Goal: Task Accomplishment & Management: Complete application form

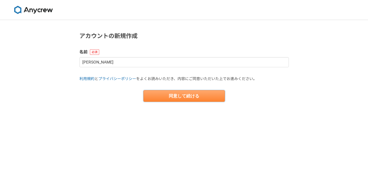
click at [185, 99] on button "同意して続ける" at bounding box center [183, 96] width 81 height 12
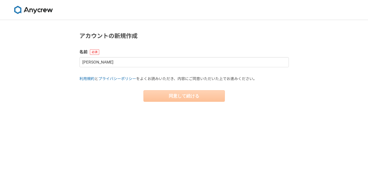
select select "13"
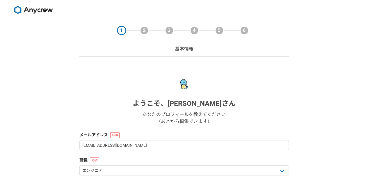
scroll to position [106, 0]
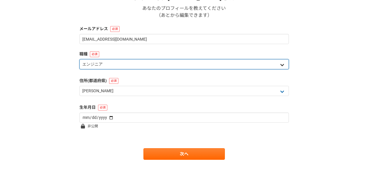
click at [150, 62] on select "エンジニア デザイナー ライター 営業 マーケティング 企画・事業開発 バックオフィス その他" at bounding box center [183, 64] width 209 height 10
select select "4"
click at [79, 59] on select "エンジニア デザイナー ライター 営業 マーケティング 企画・事業開発 バックオフィス その他" at bounding box center [183, 64] width 209 height 10
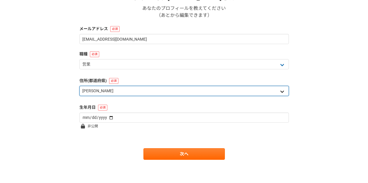
click at [136, 90] on select "北海道 青森県 岩手県 宮城県 秋田県 山形県 福島県 茨城県 栃木県 群馬県 埼玉県 千葉県 東京都 神奈川県 新潟県 富山県 石川県 福井県 山梨県 長野…" at bounding box center [183, 91] width 209 height 10
select select "14"
click at [79, 86] on select "北海道 青森県 岩手県 宮城県 秋田県 山形県 福島県 茨城県 栃木県 群馬県 埼玉県 千葉県 東京都 神奈川県 新潟県 富山県 石川県 福井県 山梨県 長野…" at bounding box center [183, 91] width 209 height 10
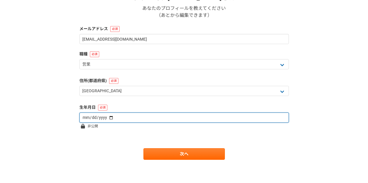
click at [111, 117] on input "date" at bounding box center [183, 118] width 209 height 10
click at [98, 116] on input "date" at bounding box center [183, 118] width 209 height 10
click at [106, 119] on input "date" at bounding box center [183, 118] width 209 height 10
type input "1989-03-18"
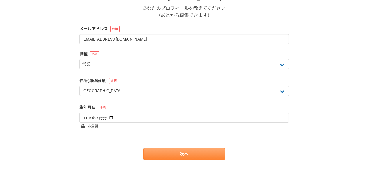
click at [172, 151] on link "次へ" at bounding box center [183, 154] width 81 height 12
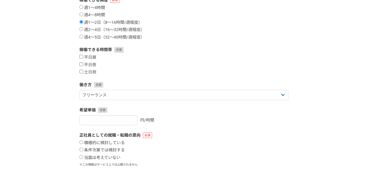
scroll to position [0, 0]
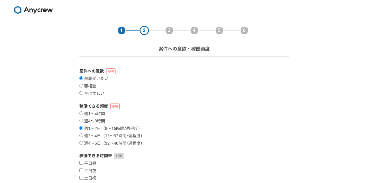
click at [82, 122] on input "週4〜8時間" at bounding box center [81, 121] width 4 height 4
radio input "true"
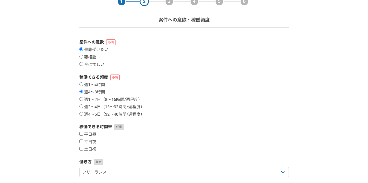
click at [80, 134] on input "平日昼" at bounding box center [81, 134] width 4 height 4
checkbox input "true"
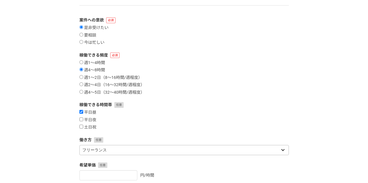
scroll to position [58, 0]
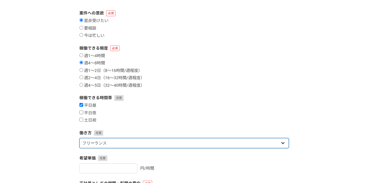
click at [154, 141] on select "フリーランス 副業 その他" at bounding box center [183, 143] width 209 height 10
select select "sidejob"
click at [79, 138] on select "フリーランス 副業 その他" at bounding box center [183, 143] width 209 height 10
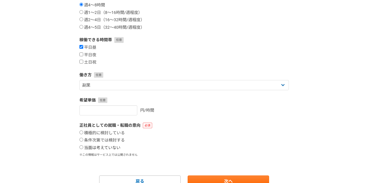
click at [114, 147] on label "当面は考えていない" at bounding box center [99, 148] width 41 height 5
click at [83, 147] on input "当面は考えていない" at bounding box center [81, 148] width 4 height 4
radio input "true"
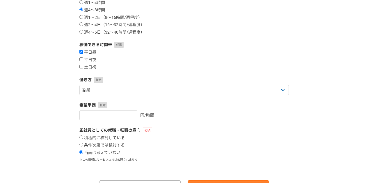
scroll to position [144, 0]
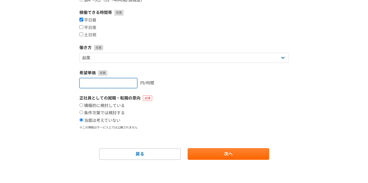
click at [118, 85] on input "number" at bounding box center [108, 83] width 58 height 10
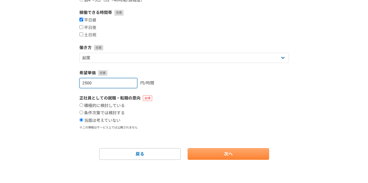
type input "2500"
click at [231, 155] on link "次へ" at bounding box center [227, 154] width 81 height 12
select select
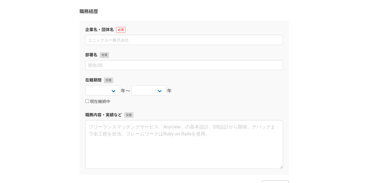
scroll to position [0, 0]
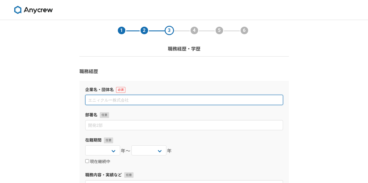
click at [155, 100] on input at bounding box center [184, 100] width 198 height 10
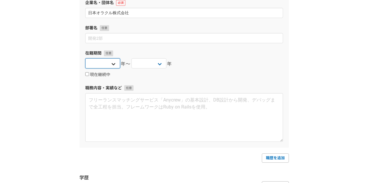
click at [114, 63] on select "2025 2024 2023 2022 2021 2020 2019 2018 2017 2016 2015 2014 2013 2012 2011 2010…" at bounding box center [102, 63] width 35 height 10
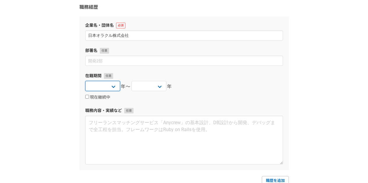
scroll to position [58, 0]
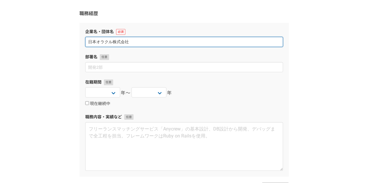
drag, startPoint x: 113, startPoint y: 42, endPoint x: 69, endPoint y: 40, distance: 43.9
click at [69, 40] on div "1 2 3 4 5 6 職務経歴・学歴 職務経歴 企業名・団体名 日本オラクル株式会社 部署名 在籍期間 2025 2024 2023 2022 2021 2…" at bounding box center [184, 117] width 368 height 311
type input "株式会社オービック"
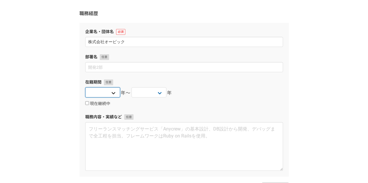
click at [111, 91] on select "2025 2024 2023 2022 2021 2020 2019 2018 2017 2016 2015 2014 2013 2012 2011 2010…" at bounding box center [102, 92] width 35 height 10
select select "2011"
click at [85, 87] on select "2025 2024 2023 2022 2021 2020 2019 2018 2017 2016 2015 2014 2013 2012 2011 2010…" at bounding box center [102, 92] width 35 height 10
click at [157, 93] on select "2025 2024 2023 2022 2021 2020 2019 2018 2017 2016 2015 2014 2013 2012 2011 2010…" at bounding box center [148, 92] width 35 height 10
select select "2019"
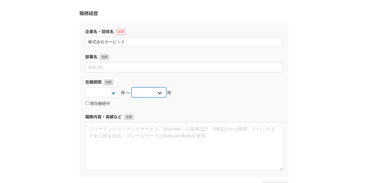
click at [131, 87] on select "2025 2024 2023 2022 2021 2020 2019 2018 2017 2016 2015 2014 2013 2012 2011 2010…" at bounding box center [148, 92] width 35 height 10
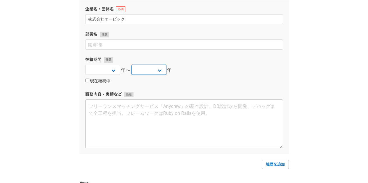
scroll to position [87, 0]
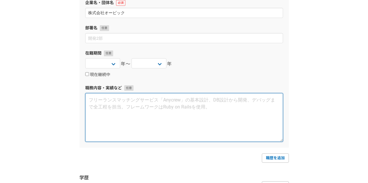
click at [177, 125] on textarea at bounding box center [184, 117] width 198 height 49
paste textarea "■職務経歴書（オービック在籍分） ・株式会社オービック（2011年～2019年） ・職種：法人営業（ソリューション営業） ・担当領域：中堅企業向け業務システム…"
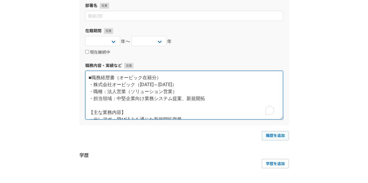
scroll to position [116, 0]
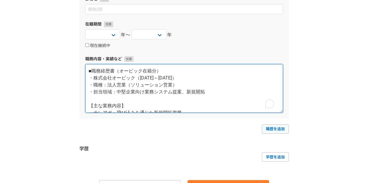
type textarea "■職務経歴書（オービック在籍分） ・株式会社オービック（2011年～2019年） ・職種：法人営業（ソリューション営業） ・担当領域：中堅企業向け業務システム…"
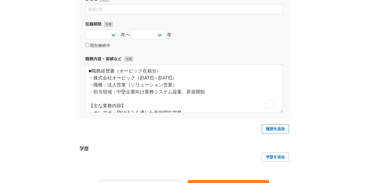
click at [277, 129] on link "職歴を追加" at bounding box center [274, 129] width 27 height 9
select select
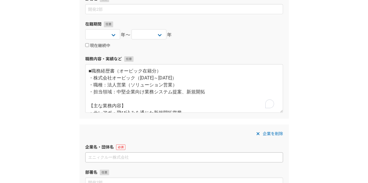
click at [179, 156] on input at bounding box center [184, 158] width 198 height 10
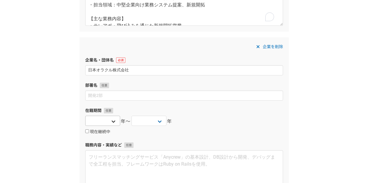
type input "日本オラクル株式会社"
click at [117, 121] on select "2025 2024 2023 2022 2021 2020 2019 2018 2017 2016 2015 2014 2013 2012 2011 2010…" at bounding box center [102, 121] width 35 height 10
select select "2019"
click at [85, 116] on select "2025 2024 2023 2022 2021 2020 2019 2018 2017 2016 2015 2014 2013 2012 2011 2010…" at bounding box center [102, 121] width 35 height 10
click at [89, 131] on label "現在継続中" at bounding box center [97, 132] width 25 height 5
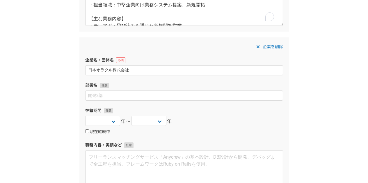
click at [89, 131] on input "現在継続中" at bounding box center [87, 132] width 4 height 4
checkbox input "true"
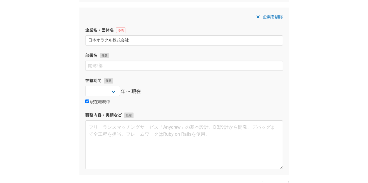
scroll to position [291, 0]
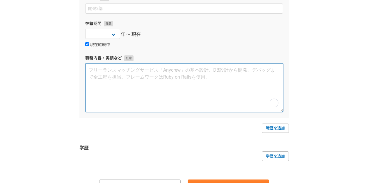
click at [138, 98] on textarea "To enrich screen reader interactions, please activate Accessibility in Grammarl…" at bounding box center [184, 87] width 198 height 49
paste textarea "■職務経歴書（オラクル在籍分） ・日本オラクル株式会社（2019年～現在） ・職種：法人営業（クラウドソリューション営業） ・担当領域：官公庁・公共機関向け …"
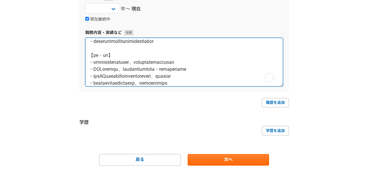
scroll to position [322, 0]
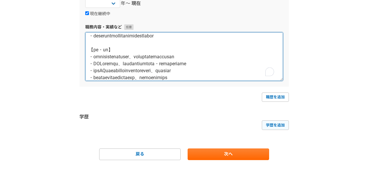
type textarea "■職務経歴書（オラクル在籍分） ・日本オラクル株式会社（2019年～現在） ・職種：法人営業（クラウドソリューション営業） ・担当領域：官公庁・公共機関向け …"
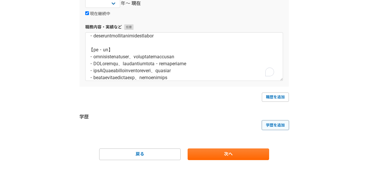
click at [268, 128] on link "学歴を追加" at bounding box center [274, 125] width 27 height 9
select select
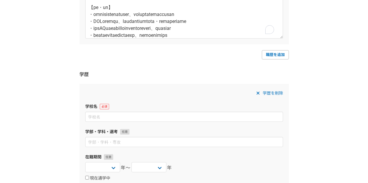
scroll to position [409, 0]
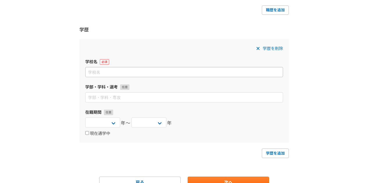
click at [131, 73] on input at bounding box center [184, 72] width 198 height 10
type input "あ"
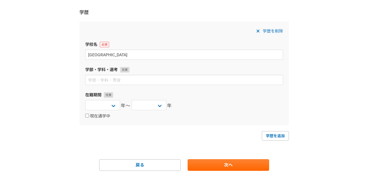
scroll to position [437, 0]
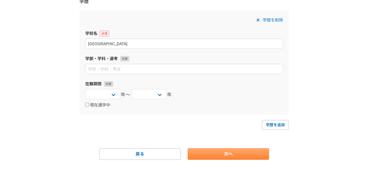
type input "関西学院大学"
click at [232, 155] on link "次へ" at bounding box center [227, 154] width 81 height 12
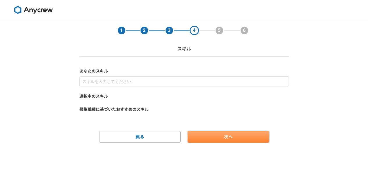
scroll to position [0, 0]
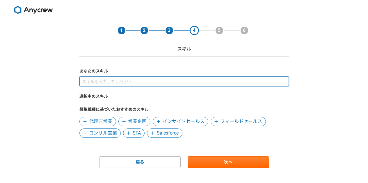
click at [195, 77] on input at bounding box center [183, 81] width 209 height 10
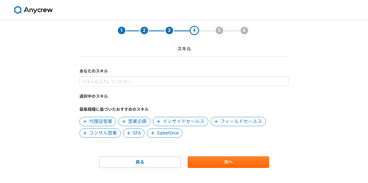
click at [182, 120] on span "インサイドセールス" at bounding box center [183, 121] width 42 height 7
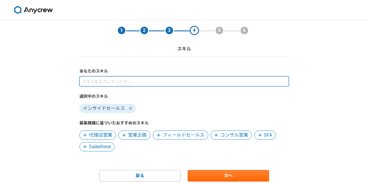
click at [121, 81] on input at bounding box center [183, 81] width 209 height 10
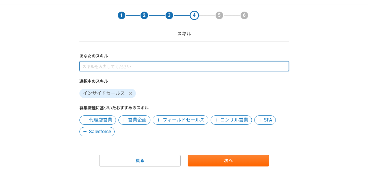
scroll to position [22, 0]
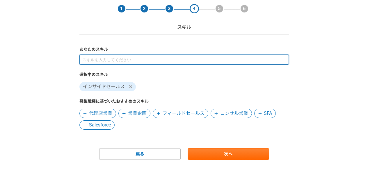
click at [117, 57] on input at bounding box center [183, 60] width 209 height 10
paste input "新規開拓営業：テレアポ・飛び込み・顧客開拓 法人営業：ITソリューション／業務系システム／クラウド提案 クラウド知識：Oracle Cloud（OCI）、Ia…"
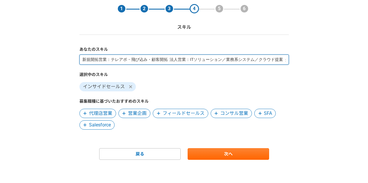
scroll to position [0, 314]
type input "新規開拓営業：テレアポ・飛び込み・顧客開拓 法人営業：ITソリューション／業務系システム／クラウド提案 クラウド知識：Oracle Cloud（OCI）、Ia…"
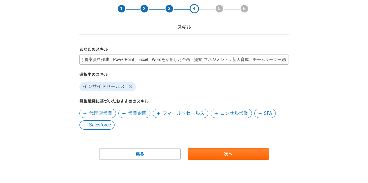
scroll to position [0, 0]
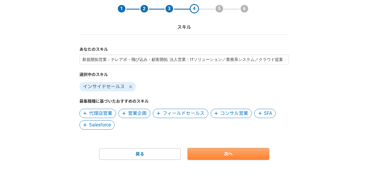
click at [222, 154] on link "次へ" at bounding box center [227, 154] width 81 height 12
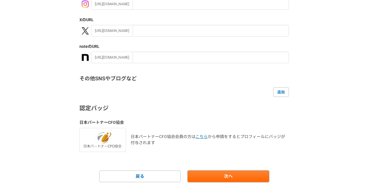
scroll to position [136, 0]
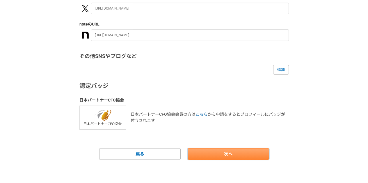
click at [248, 157] on link "次へ" at bounding box center [227, 154] width 81 height 12
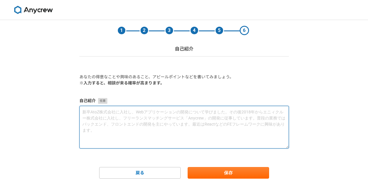
click at [176, 137] on textarea at bounding box center [183, 127] width 209 height 43
paste textarea "新卒で株式会社オービックに入社し、中堅・中小企業向けの基幹システム営業に従事しました。その後、日本オラクル株式会社に入社し、官公庁・大手企業向けにクラウドソリ…"
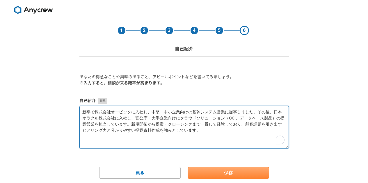
type textarea "新卒で株式会社オービックに入社し、中堅・中小企業向けの基幹システム営業に従事しました。その後、日本オラクル株式会社に入社し、官公庁・大手企業向けにクラウドソリ…"
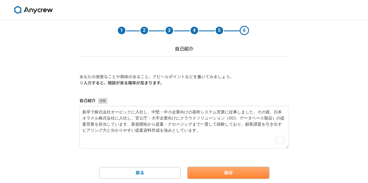
click at [240, 173] on button "保存" at bounding box center [227, 173] width 81 height 12
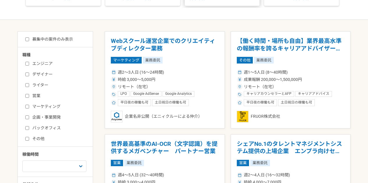
scroll to position [87, 0]
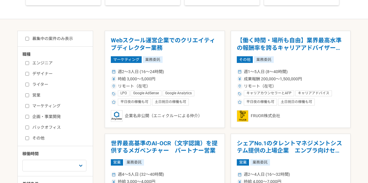
click at [35, 96] on label "営業" at bounding box center [58, 95] width 67 height 6
click at [29, 96] on input "営業" at bounding box center [27, 96] width 4 height 4
checkbox input "true"
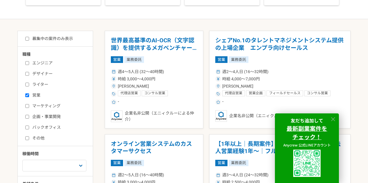
click at [331, 119] on icon at bounding box center [332, 119] width 7 height 7
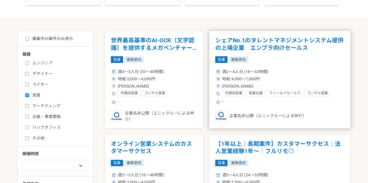
click at [315, 76] on div "時給 4,000〜7,000円" at bounding box center [279, 79] width 129 height 6
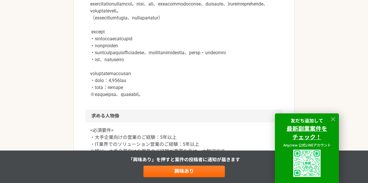
scroll to position [349, 0]
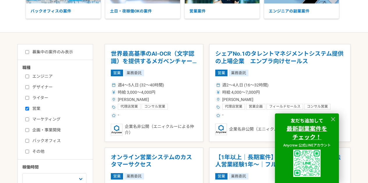
scroll to position [145, 0]
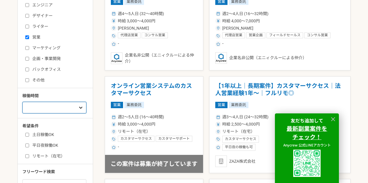
click at [81, 109] on select "週1人日（8時間）以下 週2人日（16時間）以下 週3人日（24時間）以下 週4人日（32時間）以下 週5人日（40時間）以下" at bounding box center [54, 108] width 64 height 12
select select "2"
click at [22, 102] on select "週1人日（8時間）以下 週2人日（16時間）以下 週3人日（24時間）以下 週4人日（32時間）以下 週5人日（40時間）以下" at bounding box center [54, 108] width 64 height 12
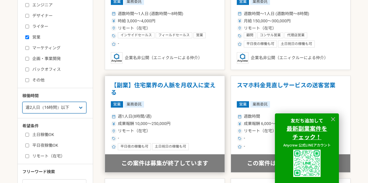
scroll to position [116, 0]
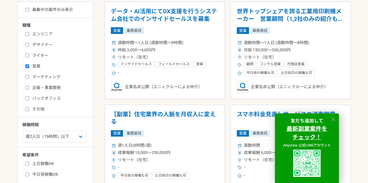
click at [333, 116] on icon at bounding box center [332, 119] width 7 height 7
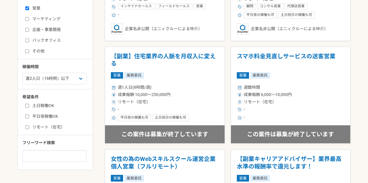
scroll to position [232, 0]
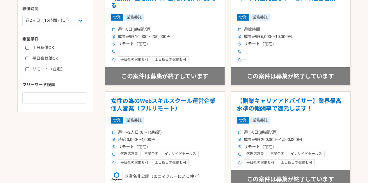
click at [28, 70] on input "リモート（在宅）" at bounding box center [27, 69] width 4 height 4
checkbox input "true"
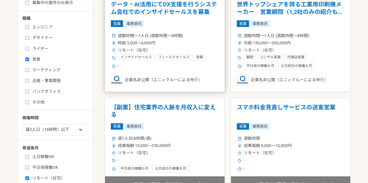
scroll to position [116, 0]
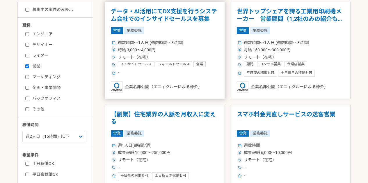
click at [191, 43] on div "週数時間〜1人日 (週数時間〜8時間)" at bounding box center [165, 43] width 108 height 6
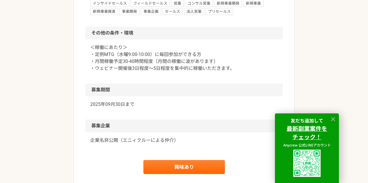
scroll to position [581, 0]
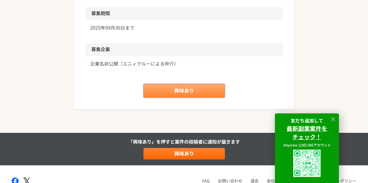
click at [185, 98] on link "興味あり" at bounding box center [183, 91] width 81 height 14
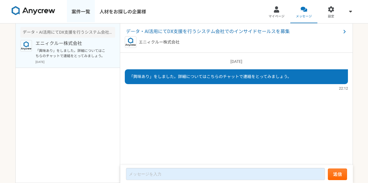
click at [83, 12] on link "案件一覧" at bounding box center [81, 11] width 28 height 23
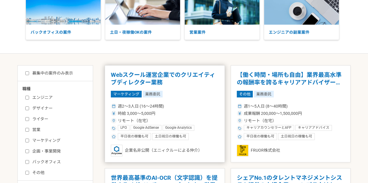
scroll to position [87, 0]
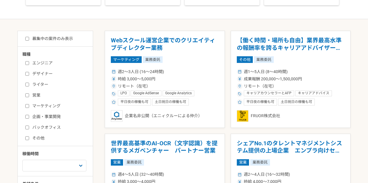
click at [26, 96] on input "営業" at bounding box center [27, 96] width 4 height 4
checkbox input "true"
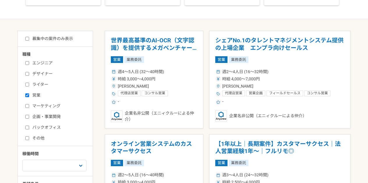
scroll to position [145, 0]
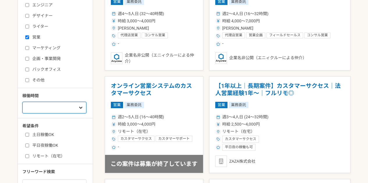
click at [65, 107] on select "週1人日（8時間）以下 週2人日（16時間）以下 週3人日（24時間）以下 週4人日（32時間）以下 週5人日（40時間）以下" at bounding box center [54, 108] width 64 height 12
select select "2"
click at [22, 102] on select "週1人日（8時間）以下 週2人日（16時間）以下 週3人日（24時間）以下 週4人日（32時間）以下 週5人日（40時間）以下" at bounding box center [54, 108] width 64 height 12
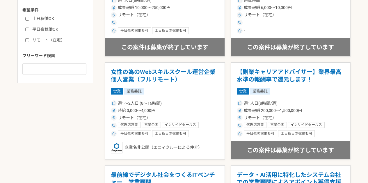
click at [35, 38] on label "リモート（在宅）" at bounding box center [58, 40] width 67 height 6
click at [29, 38] on input "リモート（在宅）" at bounding box center [27, 40] width 4 height 4
checkbox input "true"
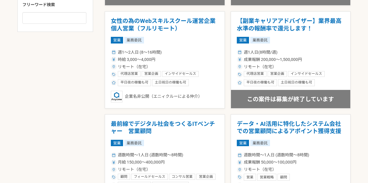
scroll to position [320, 0]
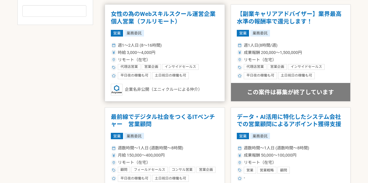
click at [186, 46] on div "週1〜2人日 (8〜16時間)" at bounding box center [165, 45] width 108 height 6
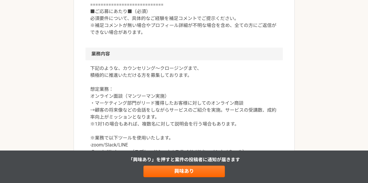
scroll to position [291, 0]
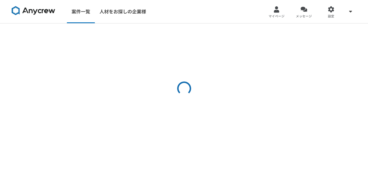
select select "2"
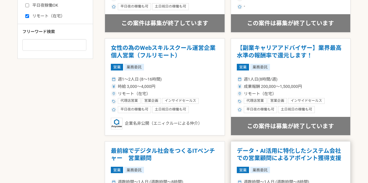
scroll to position [320, 0]
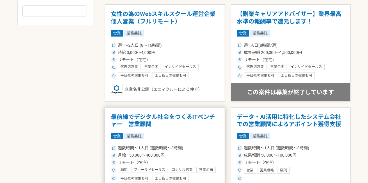
click at [202, 127] on h1 "最前線でデジタル社会をつくるITベンチャー　営業顧問" at bounding box center [165, 121] width 108 height 15
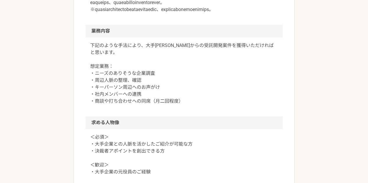
scroll to position [378, 0]
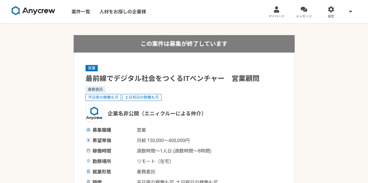
select select "2"
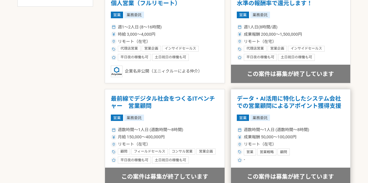
scroll to position [349, 0]
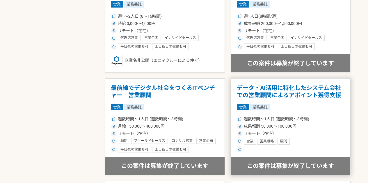
click at [325, 117] on div "週数時間〜1人日 (週数時間〜8時間)" at bounding box center [290, 119] width 108 height 6
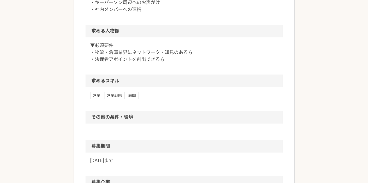
scroll to position [349, 0]
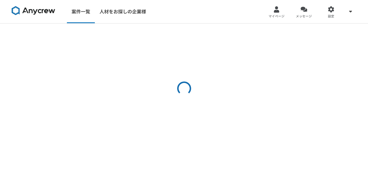
select select "2"
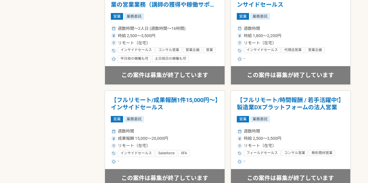
scroll to position [1017, 0]
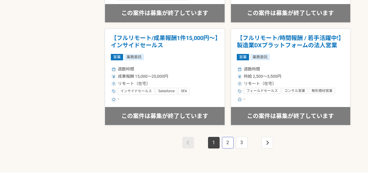
click at [231, 139] on link "2" at bounding box center [228, 143] width 12 height 12
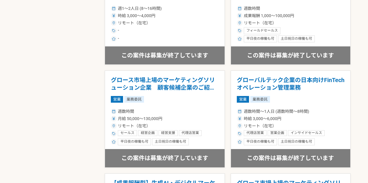
scroll to position [813, 0]
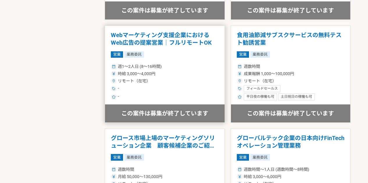
click at [193, 66] on div "週1〜2人日 (8〜16時間)" at bounding box center [165, 67] width 108 height 6
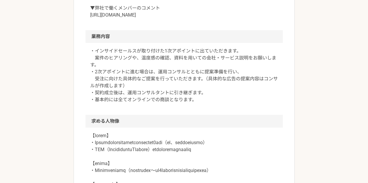
scroll to position [320, 0]
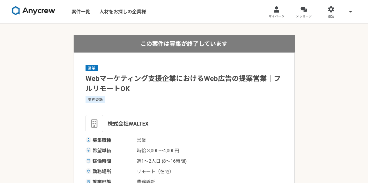
select select "2"
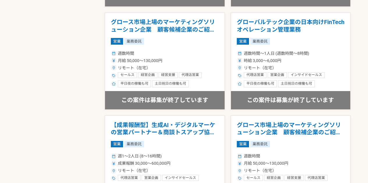
scroll to position [1017, 0]
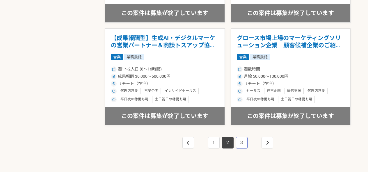
click at [236, 142] on link "3" at bounding box center [242, 143] width 12 height 12
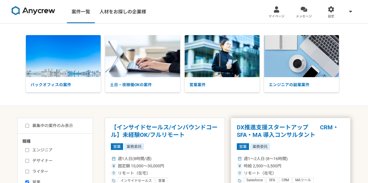
scroll to position [29, 0]
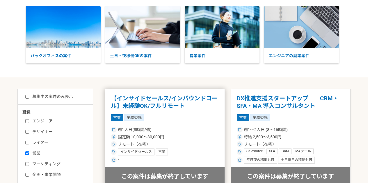
click at [191, 122] on article "【インサイドセールス/インバウンドコール】未経験OK/フルリモート 営業 業務委託 週1人日(8時間/週) 固定額 10,000〜30,000円 リモート（在…" at bounding box center [165, 137] width 120 height 97
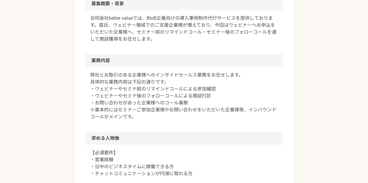
scroll to position [116, 0]
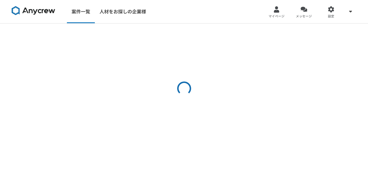
select select "2"
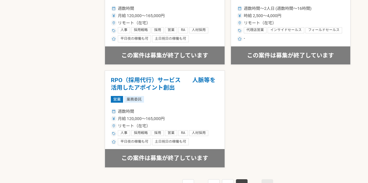
scroll to position [813, 0]
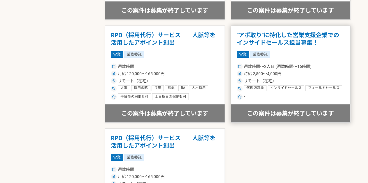
click at [321, 65] on div "週数時間〜2人日 (週数時間〜16時間)" at bounding box center [290, 67] width 108 height 6
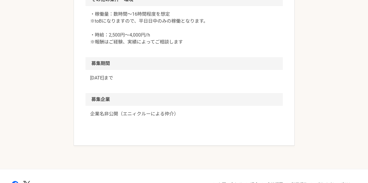
scroll to position [378, 0]
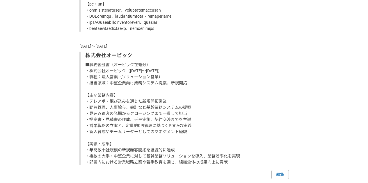
scroll to position [523, 0]
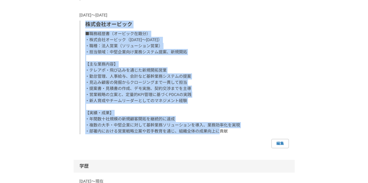
drag, startPoint x: 85, startPoint y: 25, endPoint x: 237, endPoint y: 131, distance: 185.9
click at [237, 131] on div "株式会社オービック" at bounding box center [183, 78] width 209 height 114
copy div "株式会社オービック ■職務経歴書（オービック在籍分） ・株式会社オービック（2011年～2019年） ・職種：法人営業（ソリューション営業） ・担当領域：中堅…"
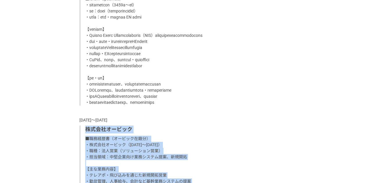
scroll to position [407, 0]
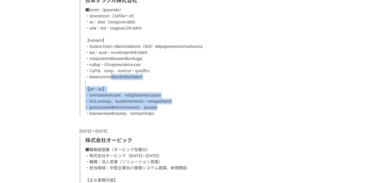
drag, startPoint x: 229, startPoint y: 110, endPoint x: 130, endPoint y: 75, distance: 104.7
click at [130, 75] on p at bounding box center [184, 62] width 199 height 110
click at [187, 92] on p at bounding box center [184, 62] width 199 height 110
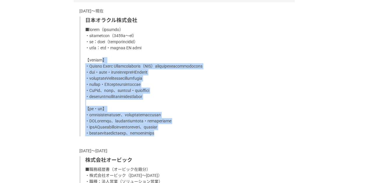
scroll to position [378, 0]
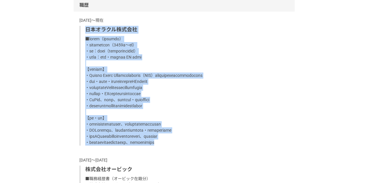
drag, startPoint x: 222, startPoint y: 113, endPoint x: 87, endPoint y: 29, distance: 159.1
click at [87, 29] on div "日本オラクル株式会社" at bounding box center [183, 86] width 209 height 120
copy div "日本オラクル株式会社 ■職務経歴書（オラクル在籍分） ・日本オラクル株式会社（2019年～現在） ・職種：法人営業（クラウドソリューション営業） ・担当領域：…"
